Goal: Book appointment/travel/reservation

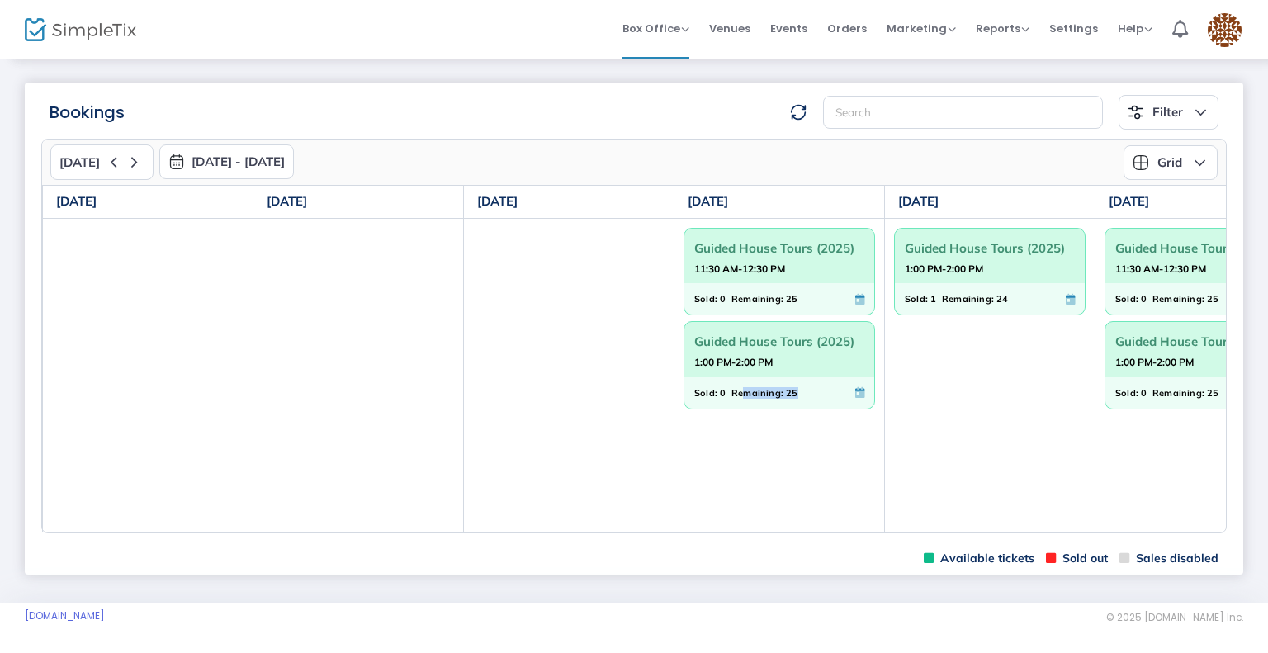
drag, startPoint x: 742, startPoint y: 528, endPoint x: 991, endPoint y: 541, distance: 248.8
click at [798, 528] on td "Guided House Tours (2025) 11:30 AM-12:30 PM Sold: 0 Remaining: 25 Guided House …" at bounding box center [780, 375] width 211 height 314
drag, startPoint x: 984, startPoint y: 531, endPoint x: 1014, endPoint y: 531, distance: 29.7
click at [1014, 531] on td "Guided House Tours (2025) 1:00 PM-2:00 PM Sold: 1 Remaining: 24" at bounding box center [990, 375] width 211 height 314
drag, startPoint x: 985, startPoint y: 533, endPoint x: 997, endPoint y: 534, distance: 12.4
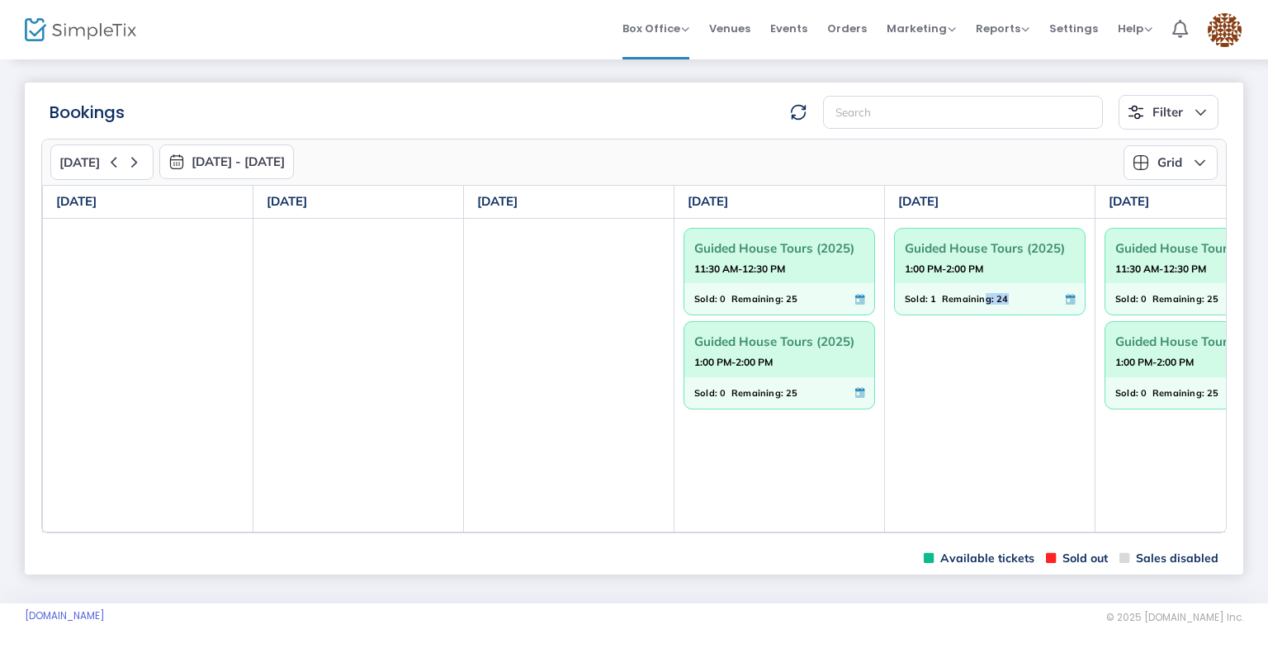
click at [997, 534] on m-panel-content "[DATE] [DATE] - [DATE] [DATE] [DATE] Su Mo Tu We Th Fr Sa 31 1 2 3 4 5 6 7 8 9 …" at bounding box center [634, 336] width 1219 height 413
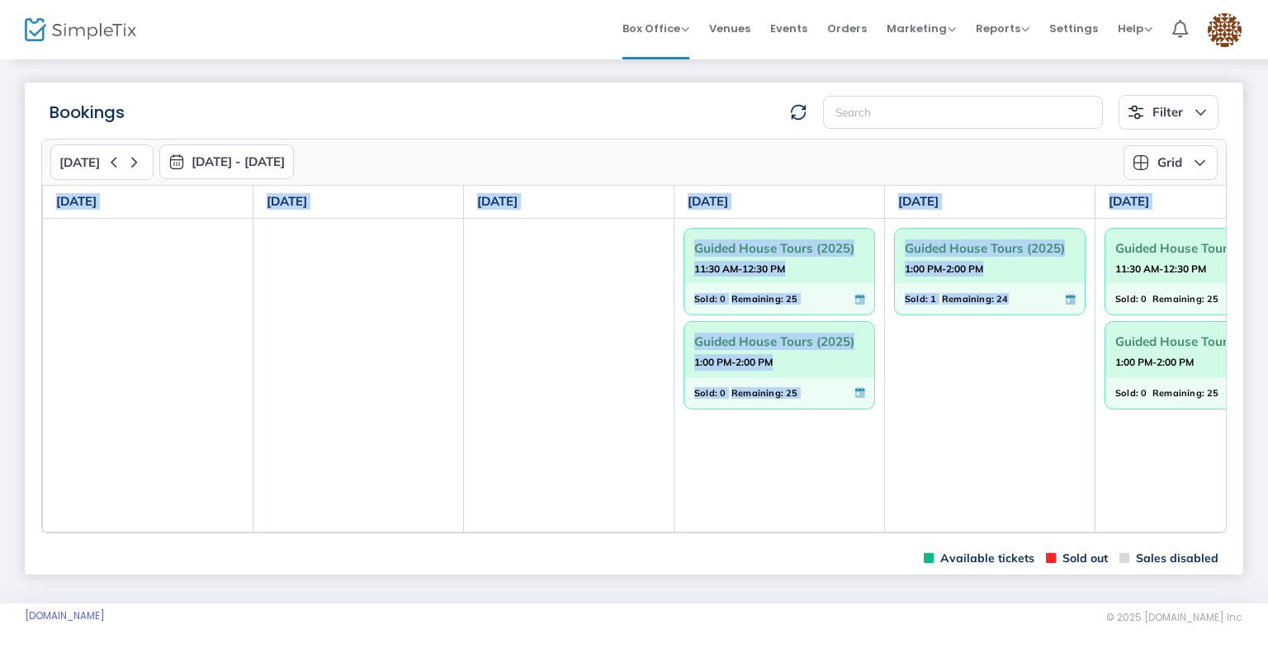
drag, startPoint x: 978, startPoint y: 534, endPoint x: 1011, endPoint y: 528, distance: 33.5
click at [1011, 528] on m-panel-content "[DATE] [DATE] - [DATE] [DATE] [DATE] Su Mo Tu We Th Fr Sa 31 1 2 3 4 5 6 7 8 9 …" at bounding box center [634, 336] width 1219 height 413
drag, startPoint x: 972, startPoint y: 530, endPoint x: 1066, endPoint y: 532, distance: 94.1
click at [1063, 532] on div "[DATE] [DATE] [DATE] [DATE] [DATE] [DATE] [DATE] Guided House Tours (2025) 11:3…" at bounding box center [634, 359] width 1184 height 348
click at [1191, 540] on m-panel-content "[DATE] [DATE] - [DATE] [DATE] [DATE] Su Mo Tu We Th Fr Sa 31 1 2 3 4 5 6 7 8 9 …" at bounding box center [634, 336] width 1219 height 413
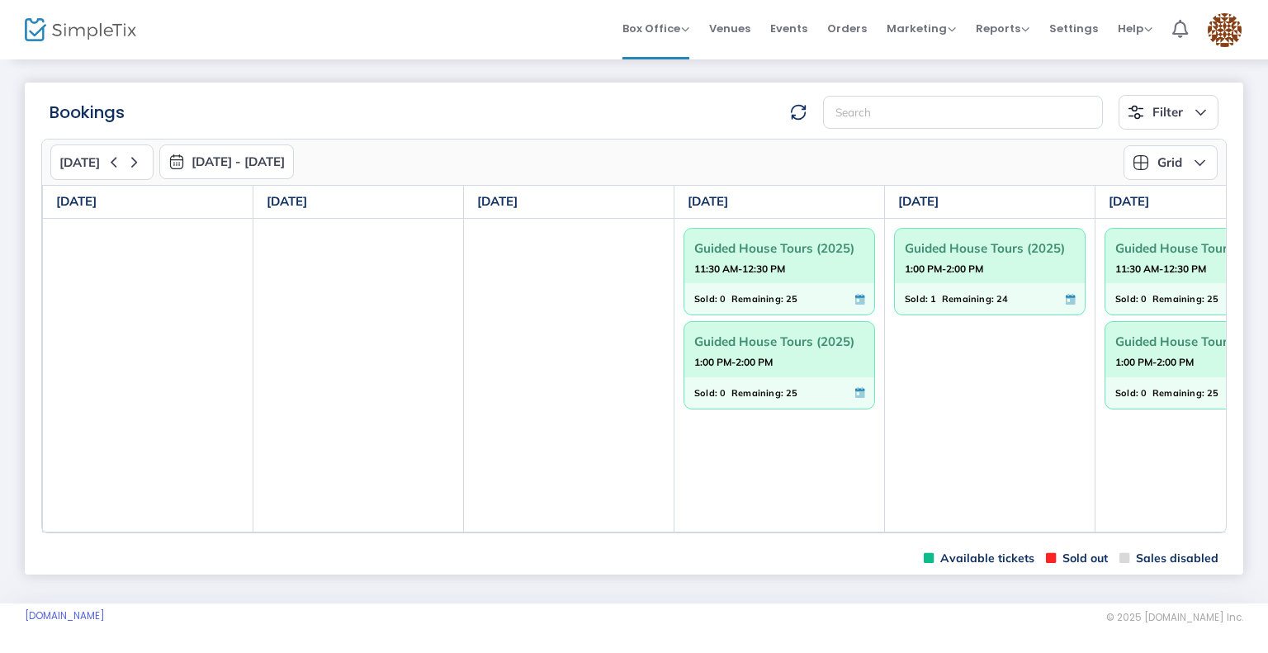
click at [1202, 525] on td "Guided House Tours (2025) 11:30 AM-12:30 PM Sold: 0 Remaining: 25 Guided House …" at bounding box center [1201, 375] width 211 height 314
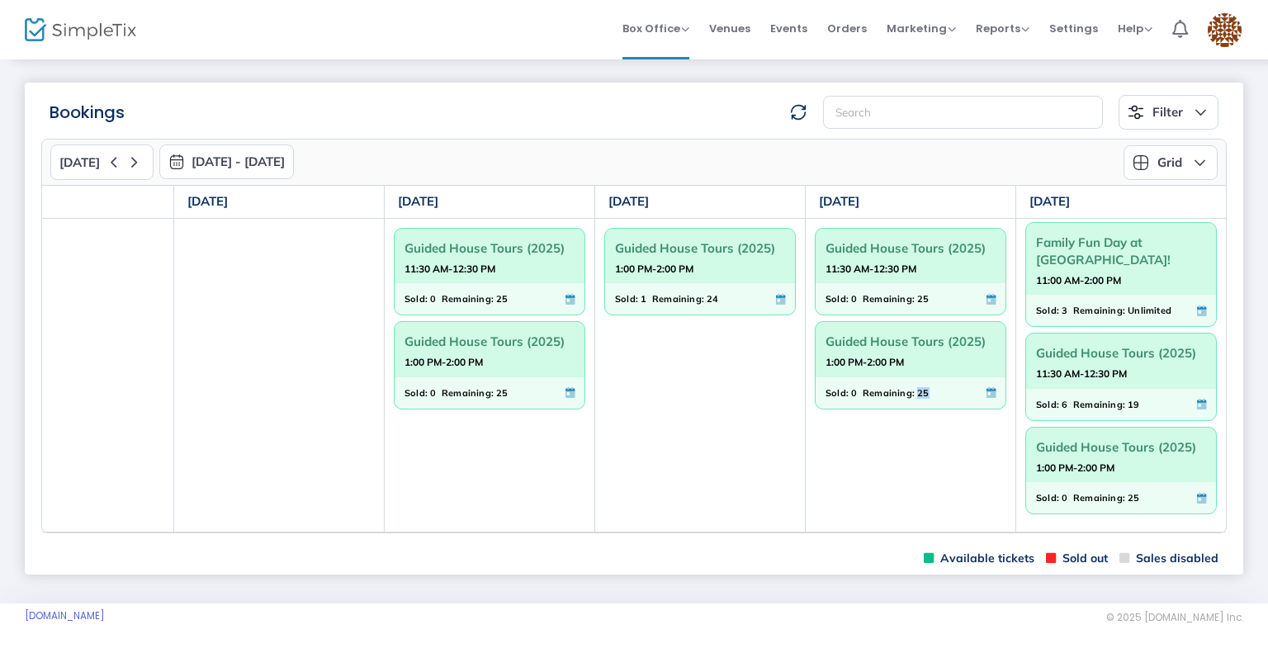
scroll to position [7, 0]
